Goal: Book appointment/travel/reservation

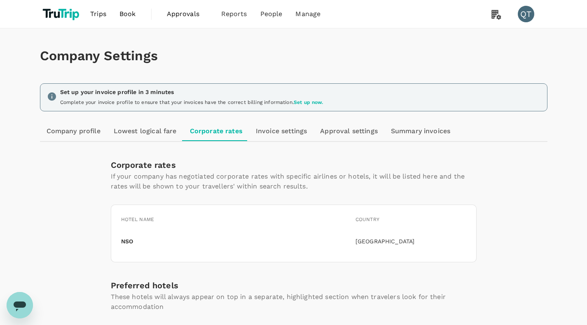
click at [133, 14] on span "Book" at bounding box center [127, 14] width 16 height 10
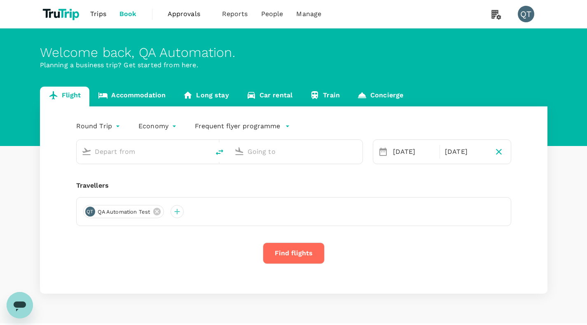
type input "Ngurah Rai Intl (DPS)"
type input "[PERSON_NAME] Intl (SOC)"
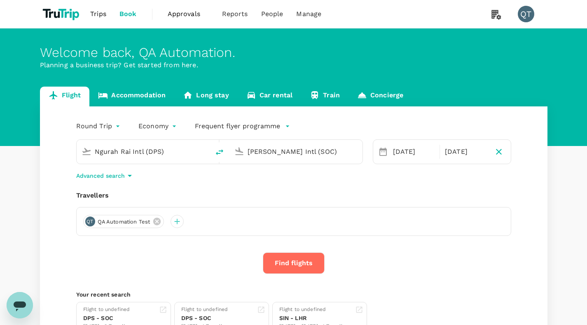
click at [178, 107] on div "Round Trip roundtrip Economy economy Frequent flyer programme Ngurah Rai Intl (…" at bounding box center [293, 226] width 507 height 241
click at [134, 98] on link "Accommodation" at bounding box center [131, 96] width 85 height 20
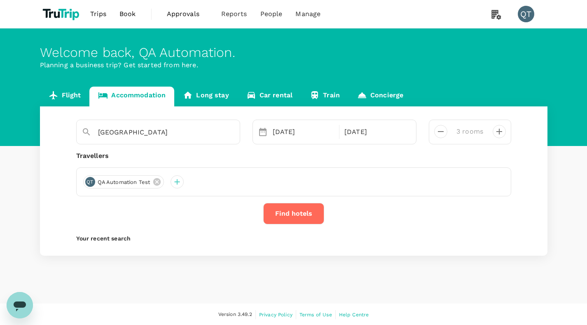
click at [314, 214] on button "Find hotels" at bounding box center [293, 213] width 61 height 21
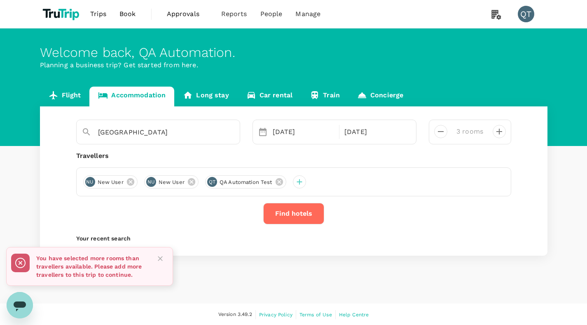
click at [162, 259] on icon "Close" at bounding box center [160, 258] width 8 height 8
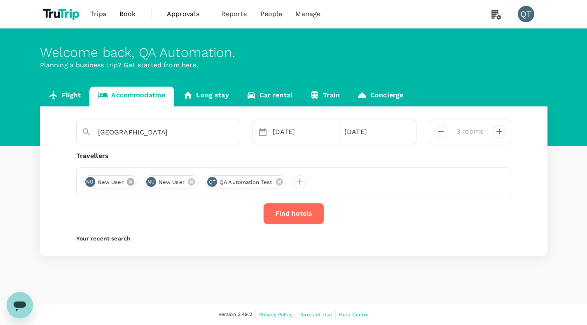
click at [132, 182] on icon at bounding box center [130, 181] width 7 height 7
click at [437, 129] on icon "decrease" at bounding box center [441, 131] width 10 height 10
type input "1 room"
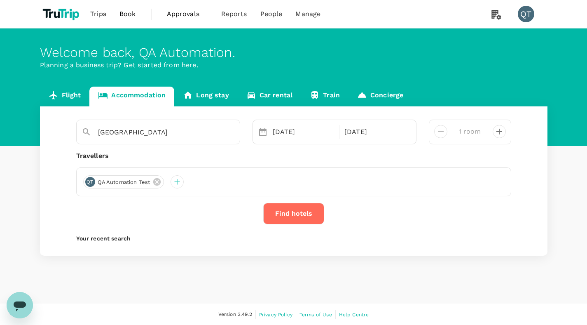
click at [317, 208] on button "Find hotels" at bounding box center [293, 213] width 61 height 21
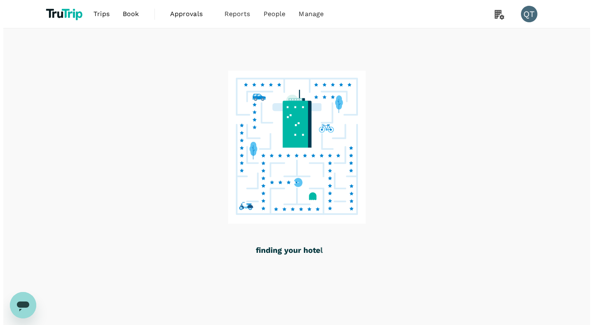
scroll to position [2, 0]
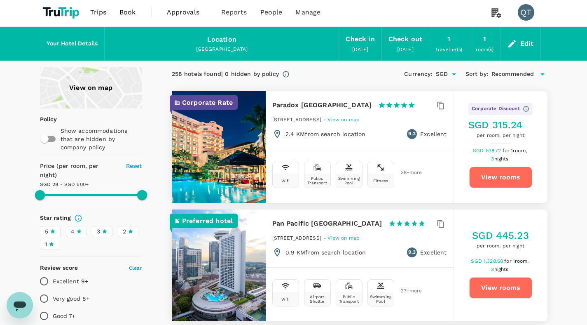
type input "499.88"
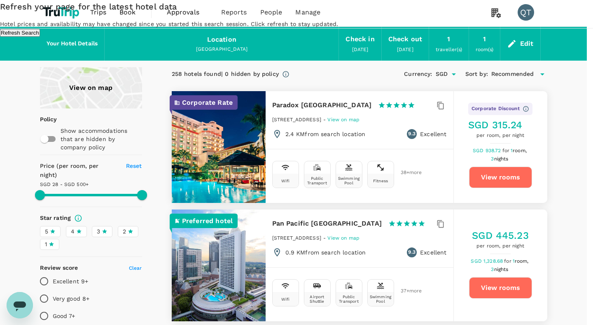
click at [40, 37] on button "Refresh Search" at bounding box center [20, 33] width 40 height 8
